Goal: Use online tool/utility: Utilize a website feature to perform a specific function

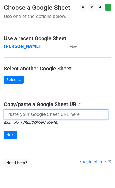
drag, startPoint x: 24, startPoint y: 116, endPoint x: 17, endPoint y: 130, distance: 15.7
click at [24, 116] on input "url" at bounding box center [56, 115] width 104 height 10
paste input "[URL][DOMAIN_NAME]"
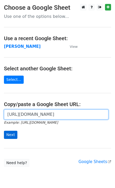
scroll to position [0, 119]
type input "[URL][DOMAIN_NAME]"
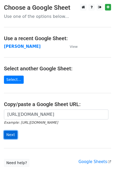
scroll to position [0, 0]
click at [14, 132] on input "Next" at bounding box center [10, 135] width 13 height 8
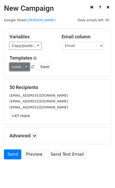
click at [18, 66] on link "Load..." at bounding box center [19, 67] width 20 height 8
